Goal: Task Accomplishment & Management: Manage account settings

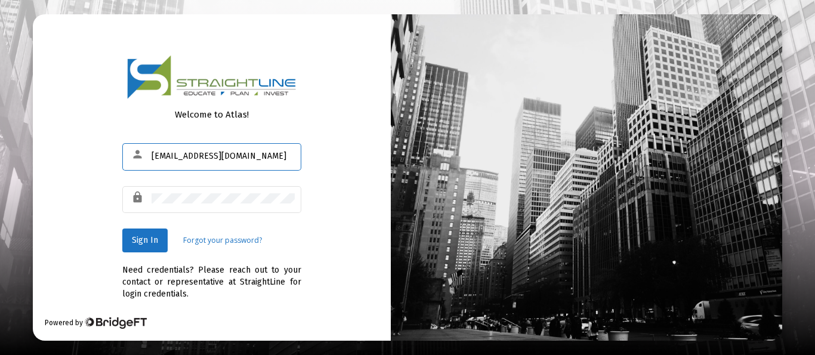
type input "[EMAIL_ADDRESS][DOMAIN_NAME]"
click at [136, 236] on span "Sign In" at bounding box center [145, 240] width 26 height 10
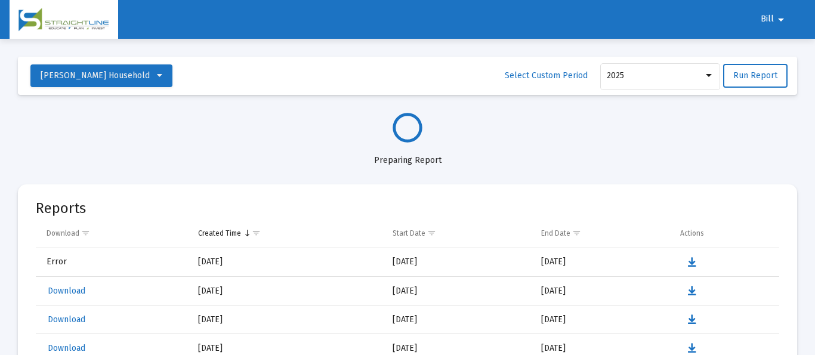
select select "View all"
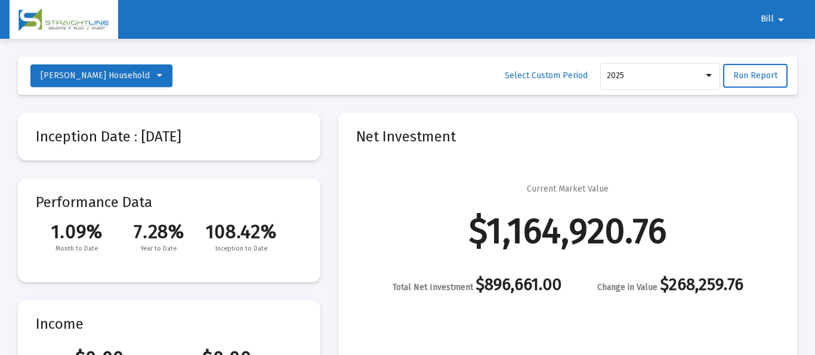
scroll to position [573, 0]
click at [784, 20] on mat-icon "arrow_drop_down" at bounding box center [781, 20] width 14 height 24
click at [786, 53] on button "Logout" at bounding box center [780, 50] width 67 height 29
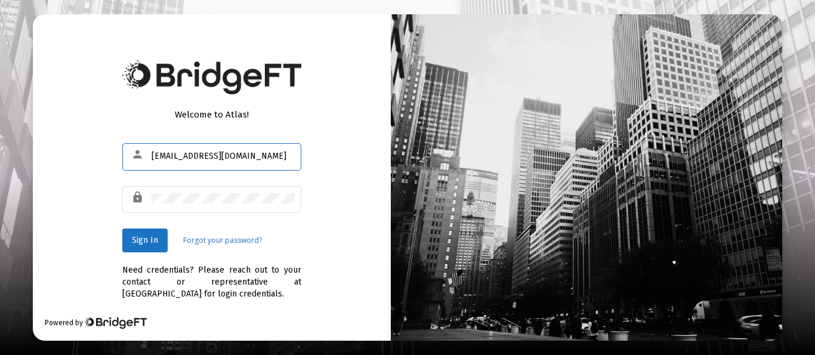
type input "[EMAIL_ADDRESS][DOMAIN_NAME]"
